Goal: Information Seeking & Learning: Learn about a topic

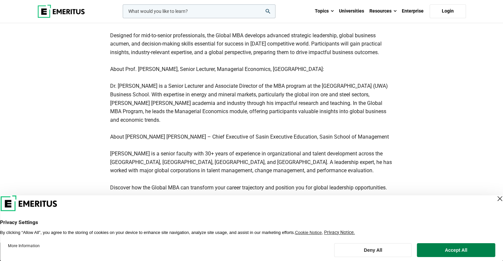
scroll to position [397, 0]
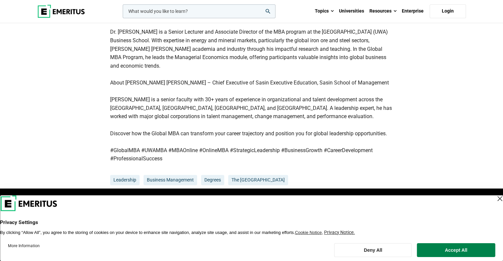
click at [448, 240] on footer "More Information Deny All Accept All" at bounding box center [251, 251] width 503 height 22
click at [451, 251] on button "Accept All" at bounding box center [456, 251] width 78 height 14
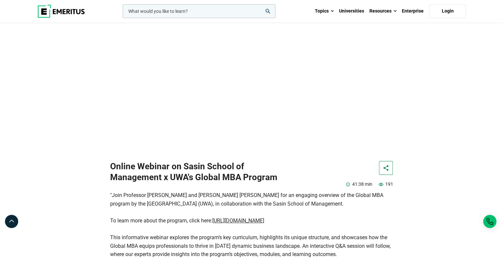
scroll to position [0, 0]
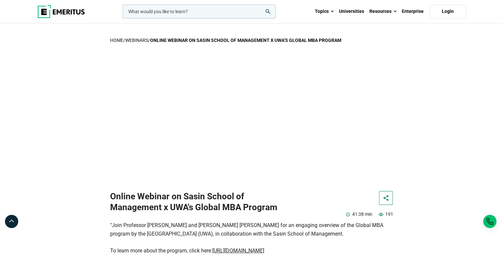
click at [72, 12] on img at bounding box center [61, 11] width 48 height 13
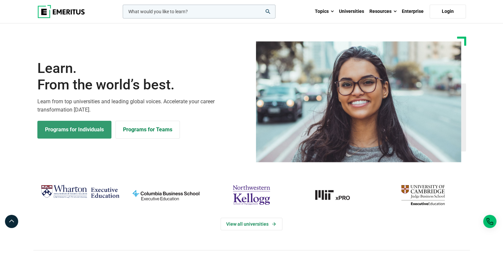
click at [72, 127] on link "Programs for Individuals" at bounding box center [74, 130] width 74 height 18
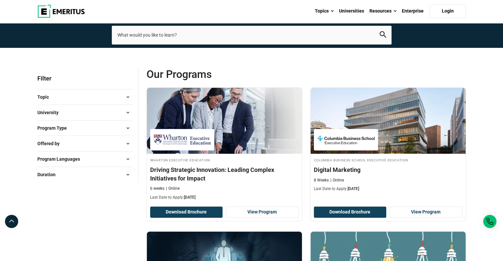
scroll to position [33, 0]
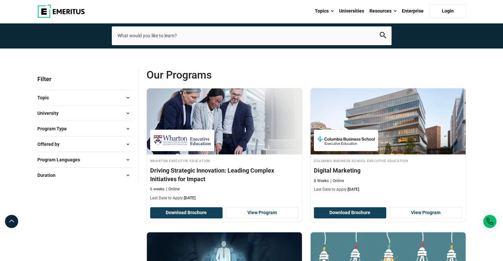
click at [73, 156] on span "Program Languages" at bounding box center [61, 159] width 48 height 7
click at [81, 141] on button "Offered by" at bounding box center [84, 144] width 95 height 10
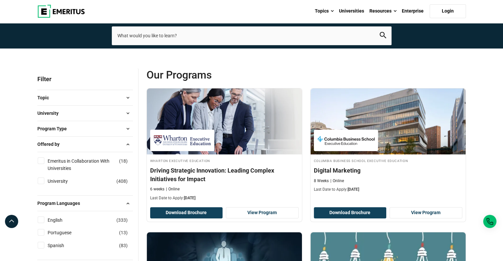
click at [83, 131] on button "Program Type" at bounding box center [84, 129] width 95 height 10
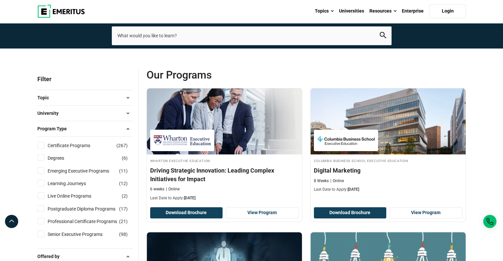
click at [49, 153] on li "Degrees ( 6 )" at bounding box center [84, 158] width 95 height 13
click at [49, 156] on link "Degrees" at bounding box center [63, 158] width 30 height 7
checkbox input "true"
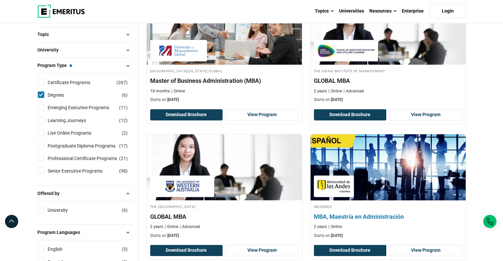
scroll to position [165, 0]
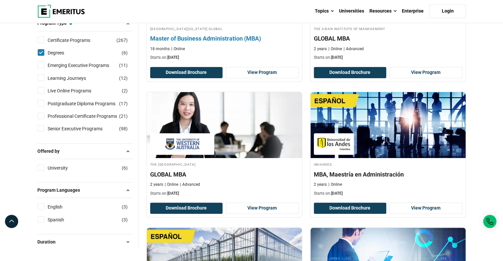
drag, startPoint x: 57, startPoint y: 13, endPoint x: 160, endPoint y: 48, distance: 108.6
click at [57, 13] on img at bounding box center [61, 11] width 48 height 13
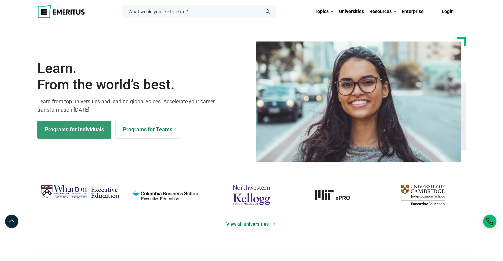
click at [85, 130] on link "Programs for Individuals" at bounding box center [74, 130] width 74 height 18
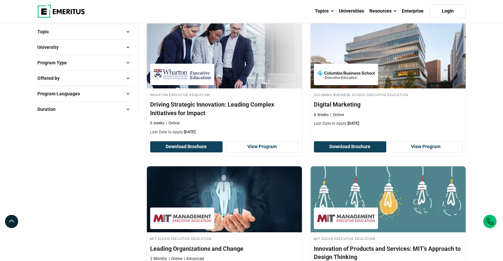
click at [49, 79] on span "Offered by" at bounding box center [50, 78] width 27 height 7
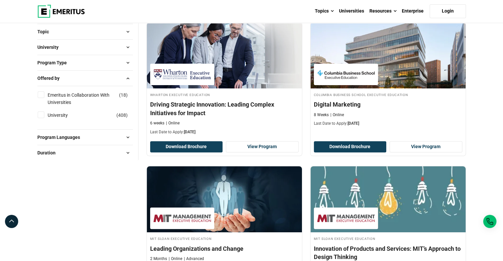
click at [59, 65] on span "Program Type" at bounding box center [54, 62] width 35 height 7
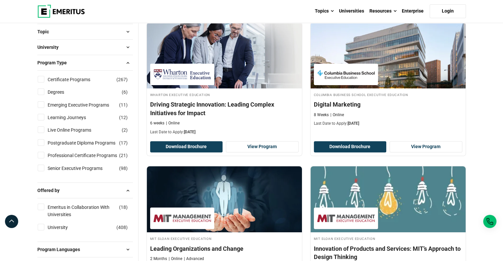
click at [45, 94] on label "Degrees ( 6 )" at bounding box center [61, 92] width 33 height 7
click at [44, 94] on input "Degrees ( 6 )" at bounding box center [41, 92] width 7 height 7
checkbox input "true"
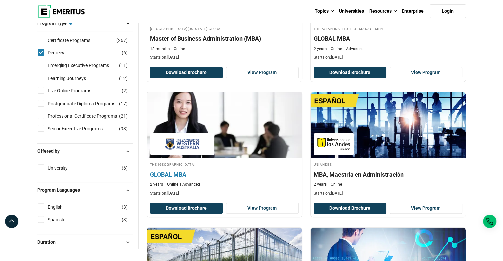
scroll to position [66, 0]
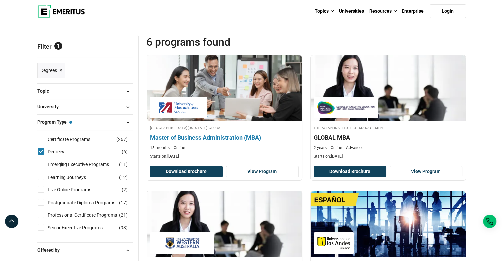
click at [226, 133] on div "[GEOGRAPHIC_DATA][US_STATE] Global Master of Business Administration (MBA) 18 m…" at bounding box center [224, 142] width 155 height 35
